Goal: Task Accomplishment & Management: Manage account settings

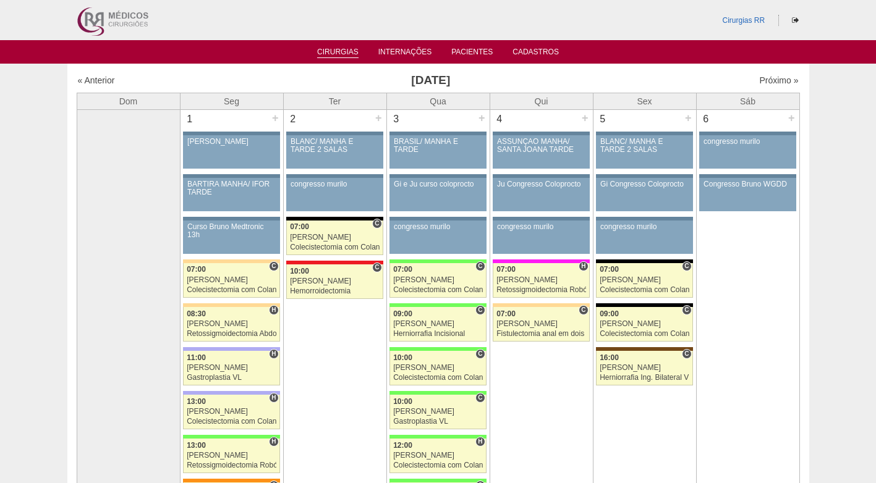
click at [351, 51] on link "Cirurgias" at bounding box center [337, 53] width 41 height 11
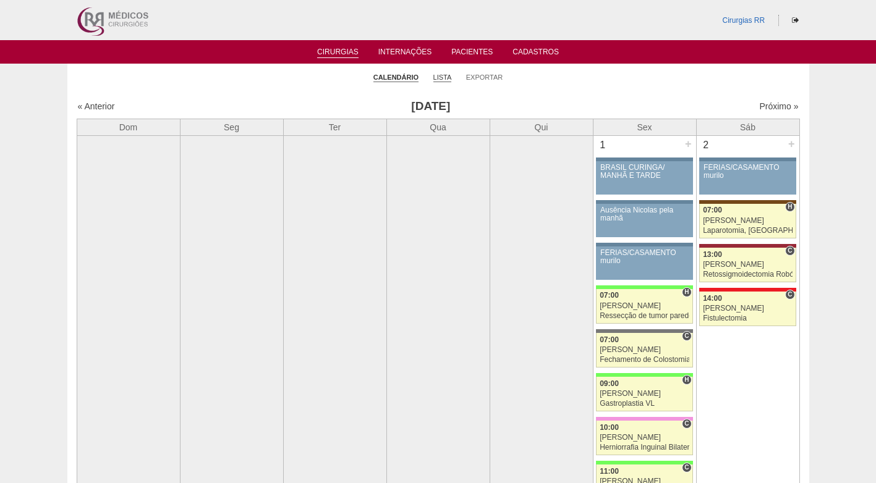
click at [441, 80] on link "Lista" at bounding box center [442, 77] width 19 height 9
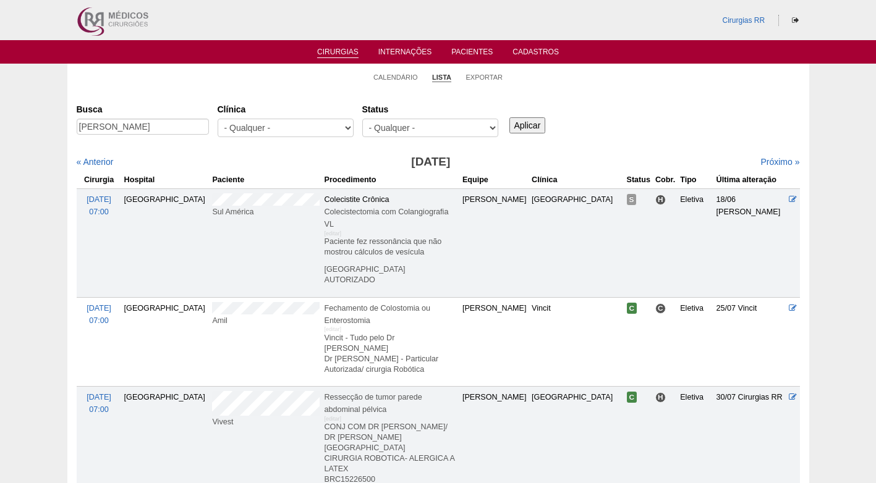
type input "Eliana Maria De Barros"
click at [535, 124] on input "Aplicar" at bounding box center [527, 125] width 36 height 16
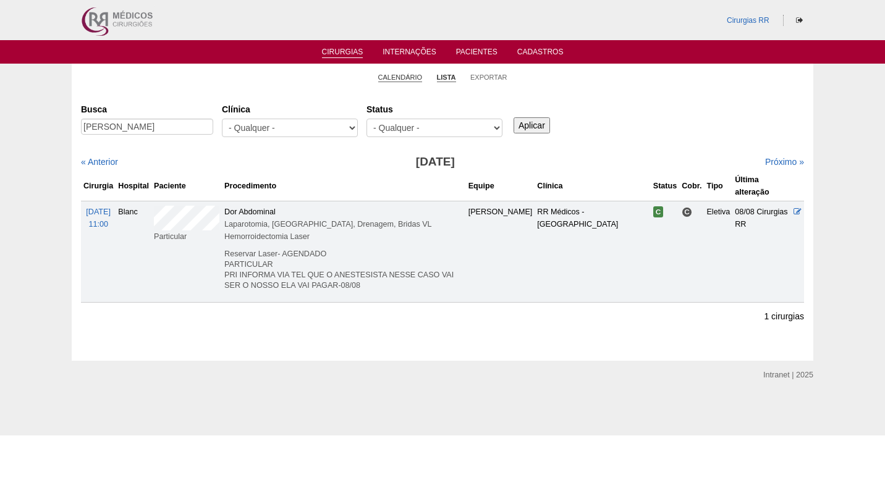
click at [418, 77] on link "Calendário" at bounding box center [400, 77] width 44 height 9
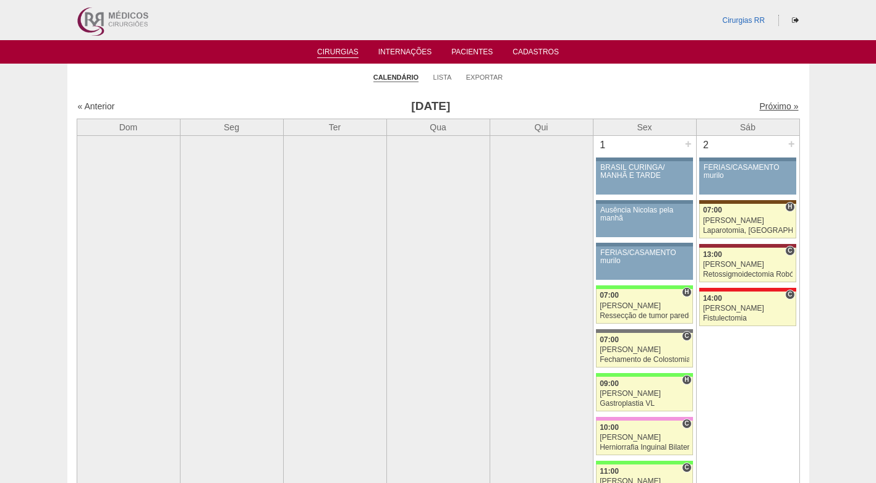
click at [759, 106] on link "Próximo »" at bounding box center [778, 106] width 39 height 10
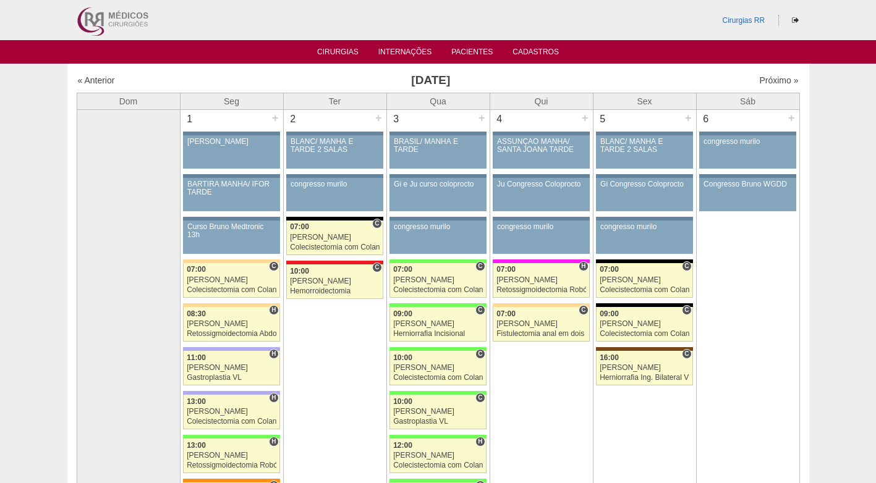
drag, startPoint x: 273, startPoint y: 61, endPoint x: 266, endPoint y: 61, distance: 6.8
click at [270, 61] on ul "Cirurgias Internações Pacientes Cadastros" at bounding box center [438, 51] width 876 height 23
click at [325, 51] on link "Cirurgias" at bounding box center [337, 53] width 41 height 11
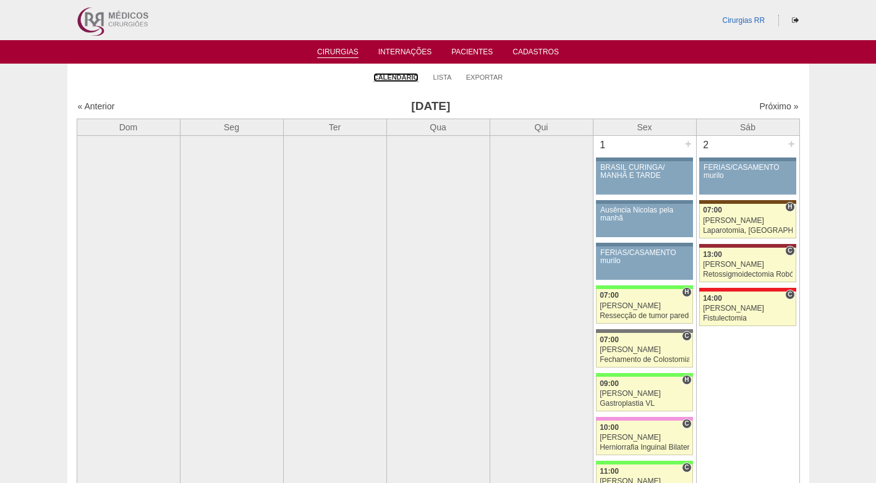
click at [400, 79] on link "Calendário" at bounding box center [395, 77] width 45 height 9
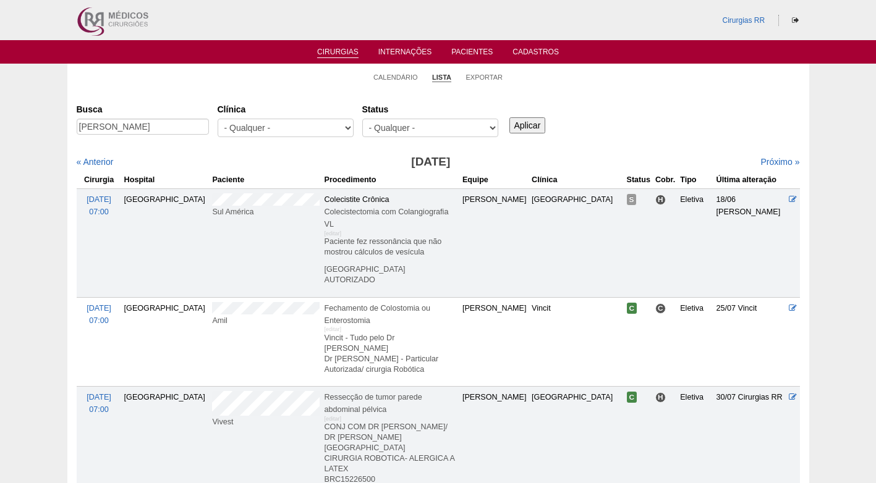
scroll to position [0, 43]
type input "[PERSON_NAME]"
click at [527, 122] on input "Aplicar" at bounding box center [527, 125] width 36 height 16
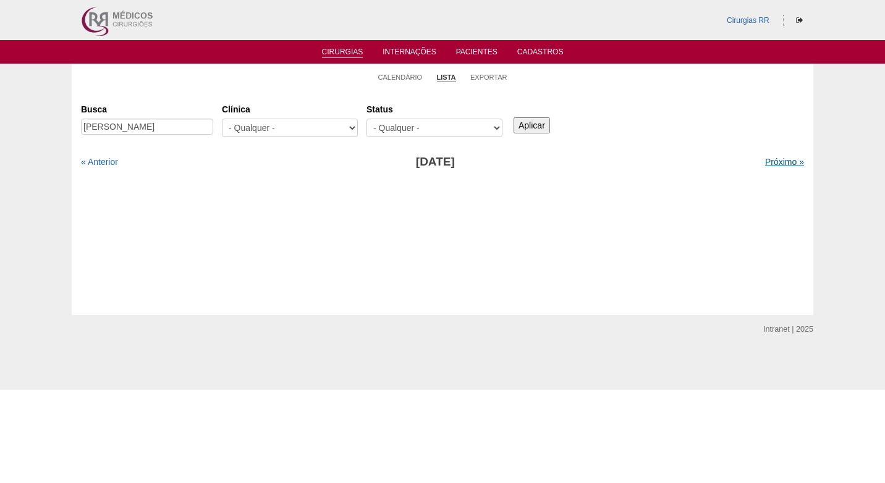
click at [767, 161] on link "Próximo »" at bounding box center [784, 162] width 39 height 10
drag, startPoint x: 146, startPoint y: 126, endPoint x: 260, endPoint y: 127, distance: 113.7
click at [260, 127] on div "Busca Clicia Aparecida de Oliveira Pinto Rodrigues Clínica - Qualquer - 6R Alph…" at bounding box center [442, 121] width 723 height 44
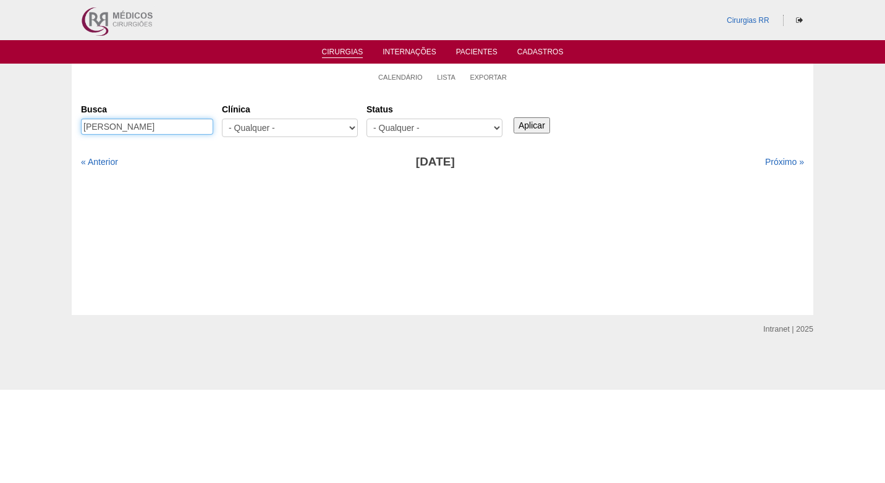
type input "[PERSON_NAME]"
click at [534, 117] on input "Aplicar" at bounding box center [532, 125] width 36 height 16
click at [103, 164] on link "« Anterior" at bounding box center [99, 162] width 37 height 10
click at [780, 161] on link "Próximo »" at bounding box center [784, 162] width 39 height 10
click at [776, 161] on link "Próximo »" at bounding box center [784, 162] width 39 height 10
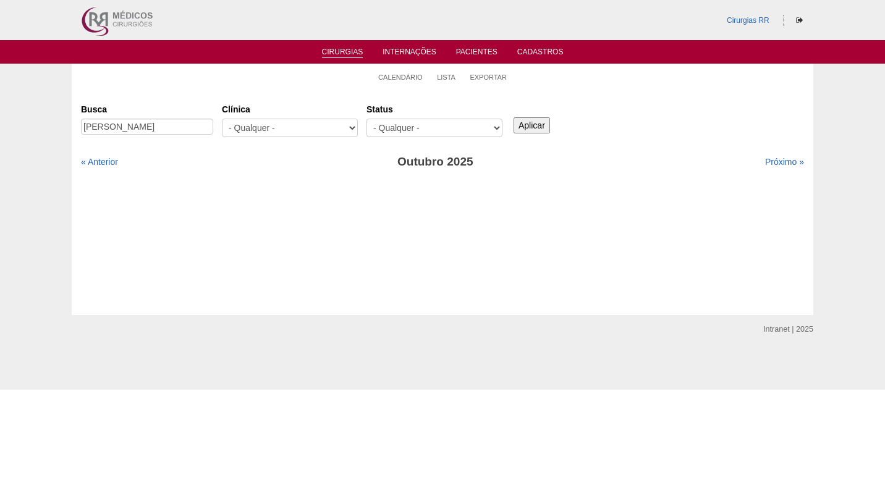
click at [776, 161] on link "Próximo »" at bounding box center [784, 162] width 39 height 10
click at [775, 161] on link "Próximo »" at bounding box center [784, 162] width 39 height 10
drag, startPoint x: 629, startPoint y: 113, endPoint x: 595, endPoint y: 111, distance: 34.0
click at [629, 112] on div "Busca Clicia Aparecida Clínica - Qualquer - 6R Alphaville Assunção Bartira Bras…" at bounding box center [442, 121] width 723 height 44
drag, startPoint x: 179, startPoint y: 131, endPoint x: 41, endPoint y: 148, distance: 138.2
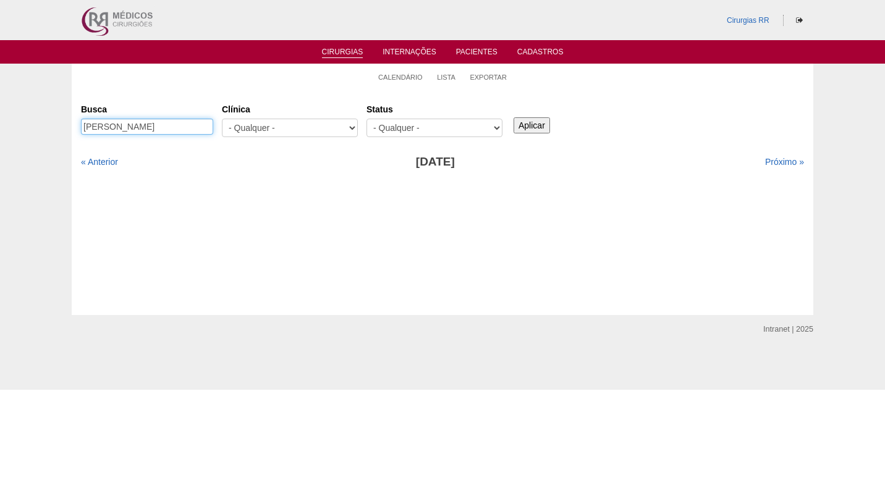
click at [41, 148] on div "Calendário Lista Exportar Cirurgias Busca Clicia Aparecida Clínica - Qualquer -…" at bounding box center [442, 190] width 885 height 252
paste input "[PERSON_NAME]"
type input "[PERSON_NAME]"
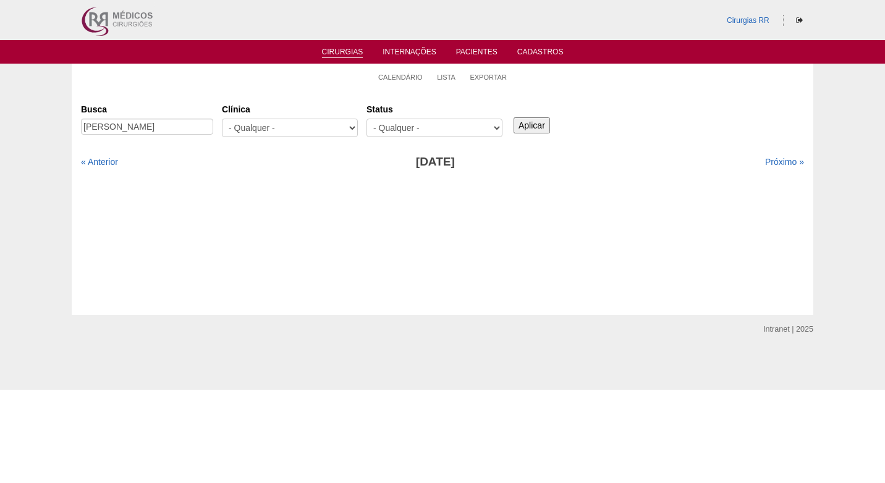
click at [528, 122] on input "Aplicar" at bounding box center [532, 125] width 36 height 16
click at [103, 161] on link "« Anterior" at bounding box center [99, 162] width 37 height 10
drag, startPoint x: 0, startPoint y: 0, endPoint x: 103, endPoint y: 161, distance: 191.2
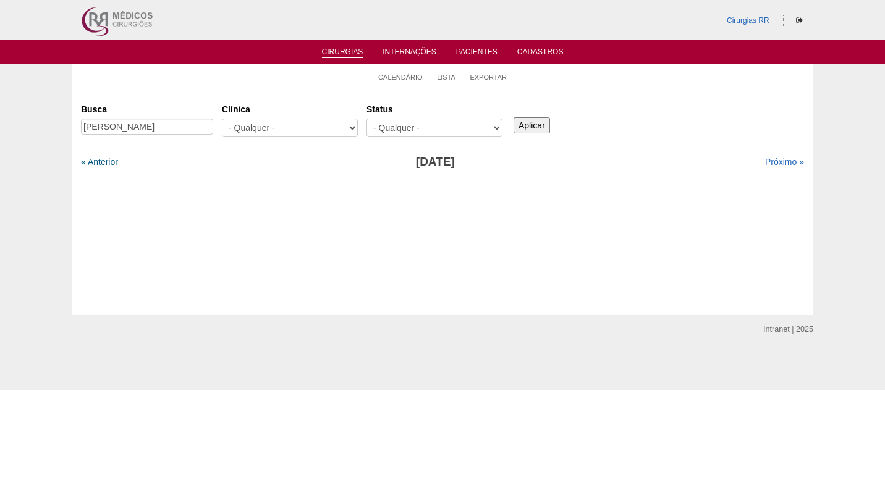
click at [103, 161] on link "« Anterior" at bounding box center [99, 162] width 37 height 10
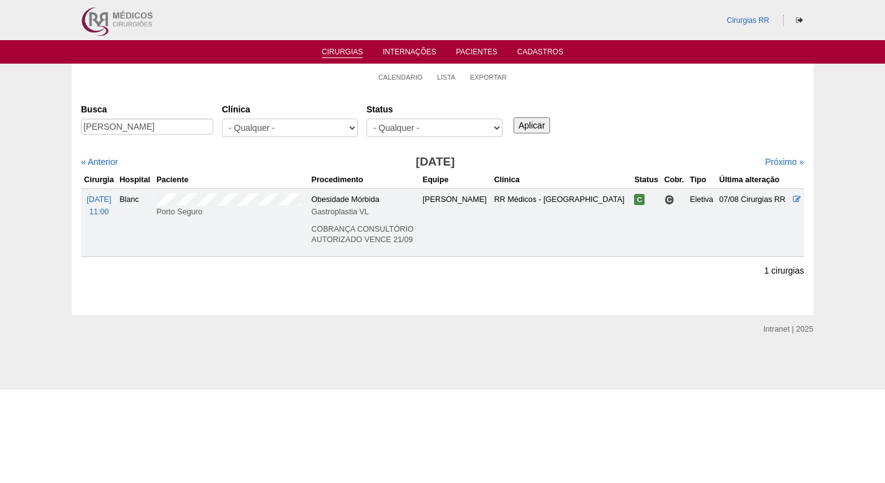
click at [628, 140] on div "Busca [PERSON_NAME] [GEOGRAPHIC_DATA] - Qualquer - 6R Alphaville Assunção Barti…" at bounding box center [442, 121] width 723 height 44
click at [635, 137] on div "Busca [PERSON_NAME] [GEOGRAPHIC_DATA] - Qualquer - 6R Alphaville Assunção Barti…" at bounding box center [442, 121] width 723 height 44
drag, startPoint x: 83, startPoint y: 126, endPoint x: 235, endPoint y: 131, distance: 152.7
click at [235, 131] on div "Busca MARYANGELA ROCHA CAVICCHIOLI Clínica - Qualquer - 6R Alphaville Assunção …" at bounding box center [442, 121] width 723 height 44
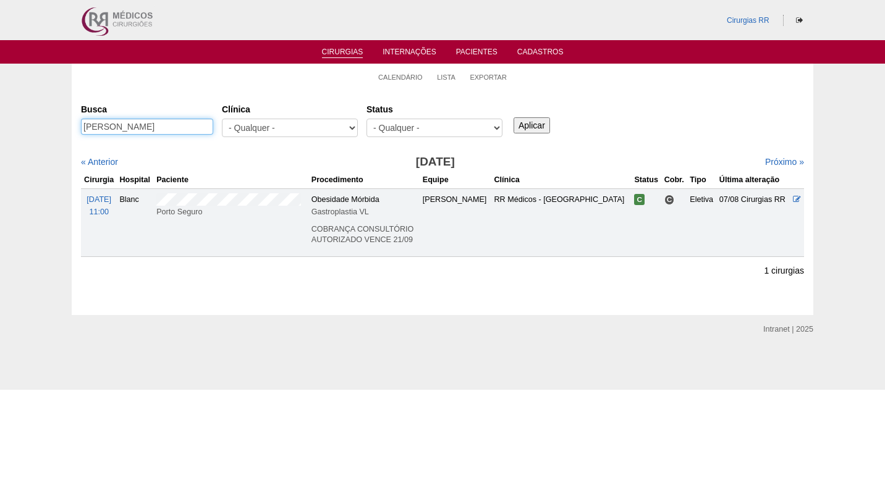
paste input "LAIS PERSECHINO MOMBEL"
type input "LAIS PERSECHINO MOMBELLI"
click at [514, 117] on input "Aplicar" at bounding box center [532, 125] width 36 height 16
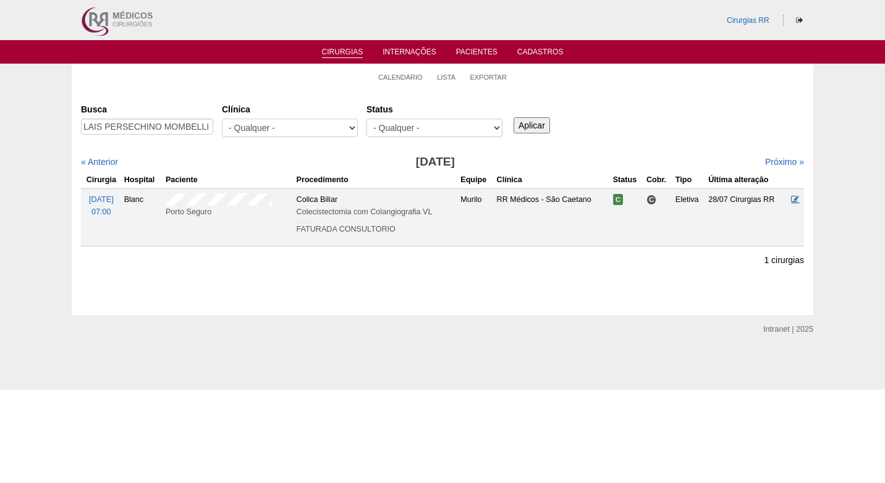
click at [793, 198] on icon at bounding box center [795, 199] width 8 height 8
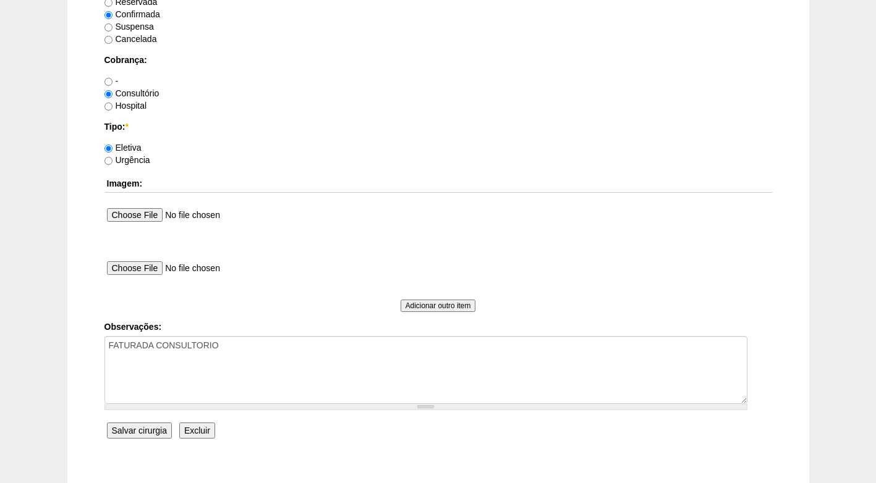
scroll to position [1109, 0]
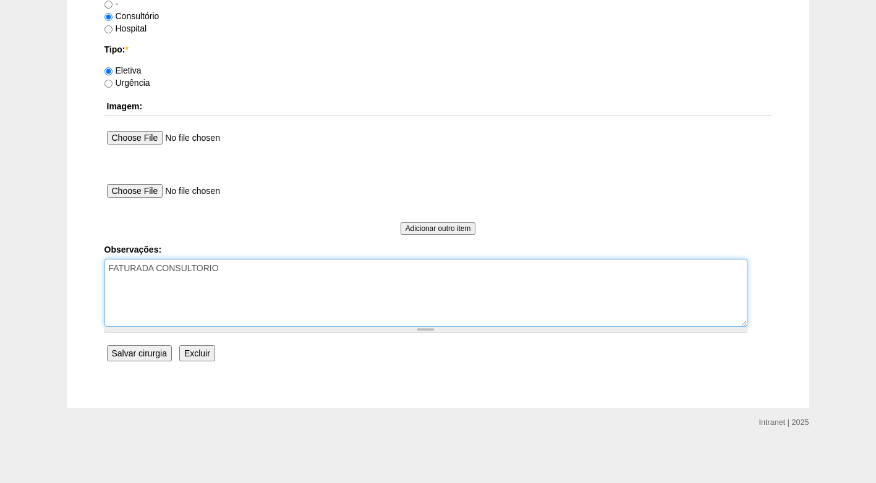
click at [287, 282] on textarea "FATURADA CONSULTORIO" at bounding box center [425, 293] width 643 height 68
type textarea "FATURADA CONSULTORIO AUTORIZADO"
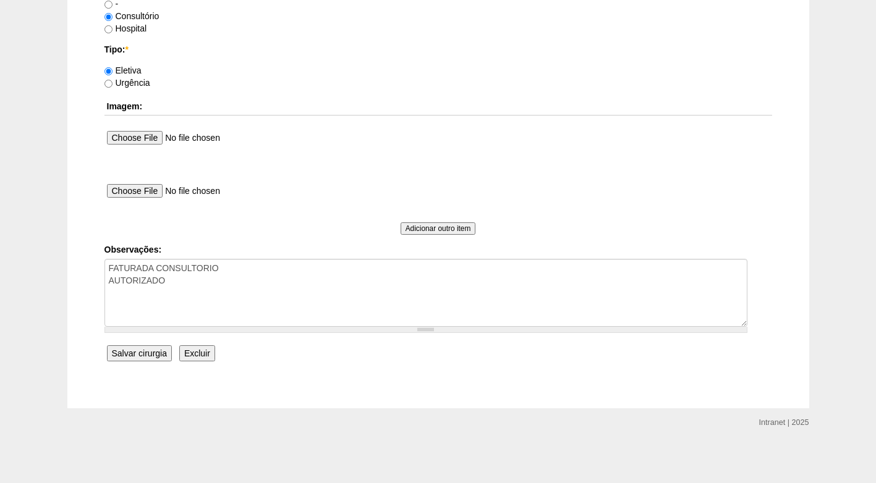
click at [133, 349] on input "Salvar cirurgia" at bounding box center [139, 353] width 65 height 16
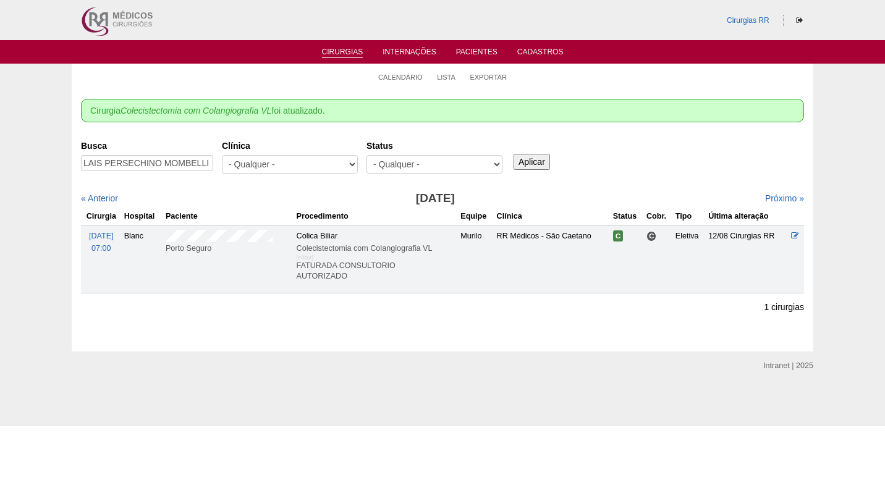
click at [727, 167] on div "Busca LAIS PERSECHINO MOMBELLI [GEOGRAPHIC_DATA] - Qualquer - 6R Alphaville Ass…" at bounding box center [442, 157] width 723 height 44
click at [708, 161] on div "Busca LAIS PERSECHINO MOMBELLI [GEOGRAPHIC_DATA] - Qualquer - 6R Alphaville Ass…" at bounding box center [442, 157] width 723 height 44
click at [403, 77] on link "Calendário" at bounding box center [400, 77] width 44 height 9
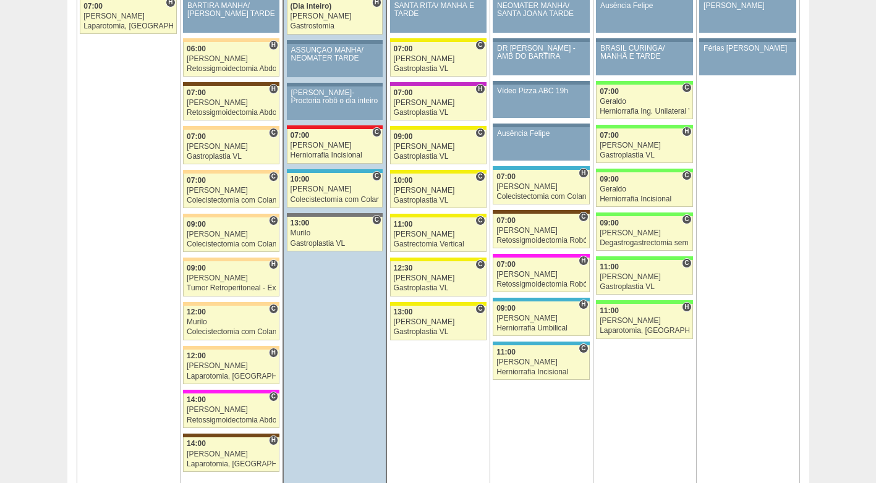
scroll to position [1483, 0]
